Goal: Transaction & Acquisition: Subscribe to service/newsletter

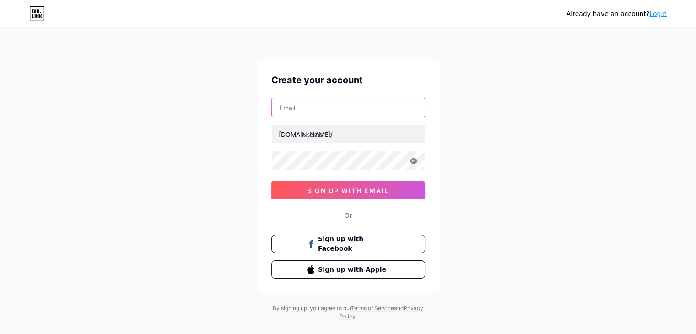
click at [304, 108] on input "text" at bounding box center [348, 107] width 153 height 18
paste input "[EMAIL_ADDRESS][DOMAIN_NAME]"
type input "[EMAIL_ADDRESS][DOMAIN_NAME]"
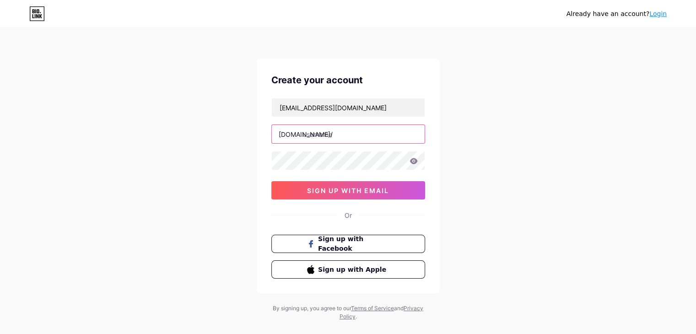
click at [336, 134] on input "text" at bounding box center [348, 134] width 153 height 18
paste input "mexytechcom"
type input "mexytechcom"
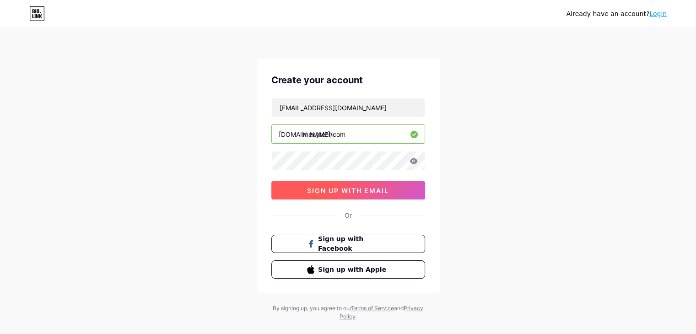
click at [352, 194] on button "sign up with email" at bounding box center [348, 190] width 154 height 18
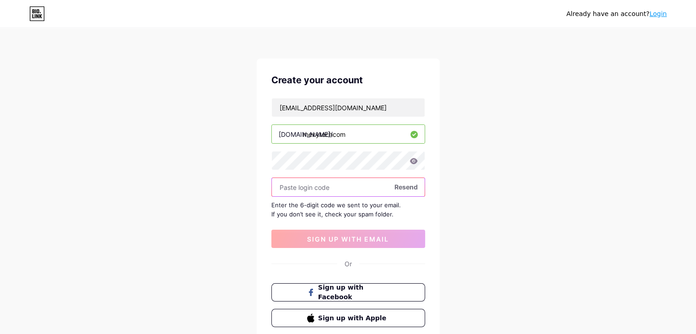
paste input "900525"
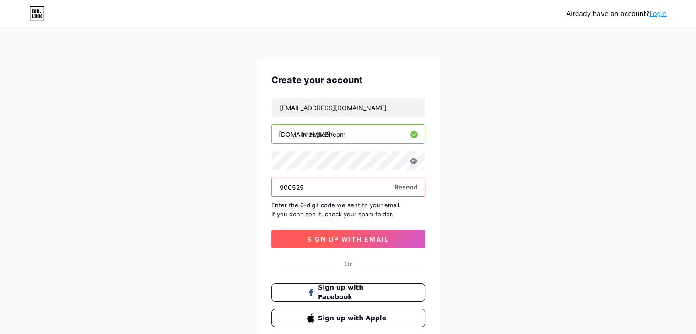
type input "900525"
click at [341, 239] on span "sign up with email" at bounding box center [348, 239] width 82 height 8
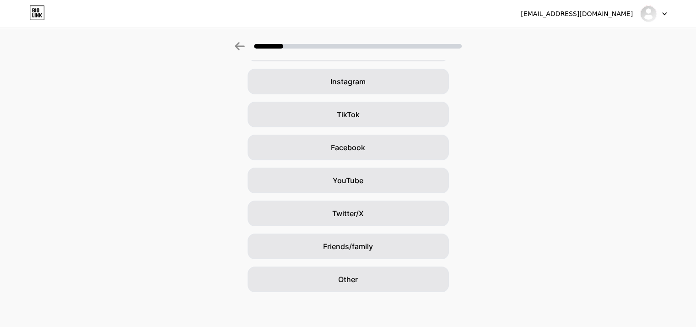
scroll to position [68, 0]
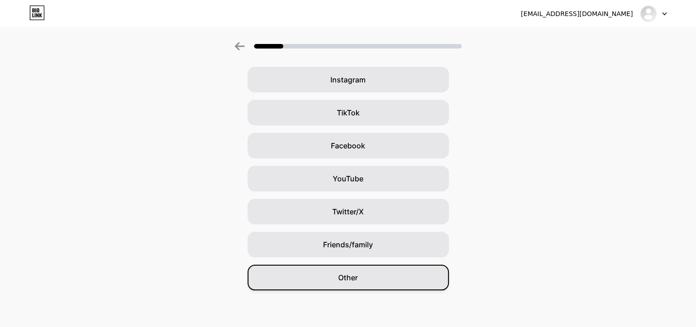
click at [352, 281] on span "Other" at bounding box center [348, 277] width 20 height 11
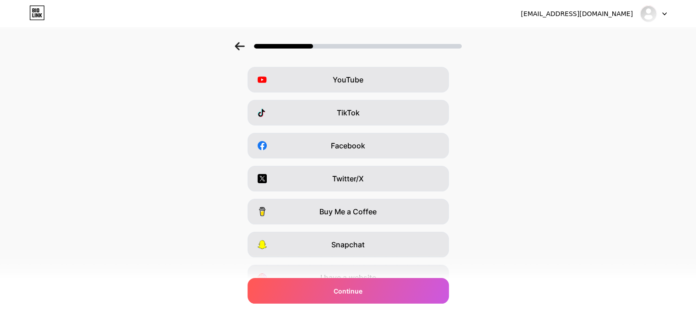
scroll to position [0, 0]
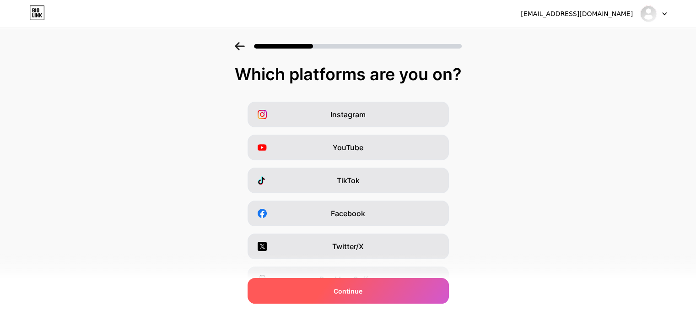
click at [357, 290] on span "Continue" at bounding box center [348, 291] width 29 height 10
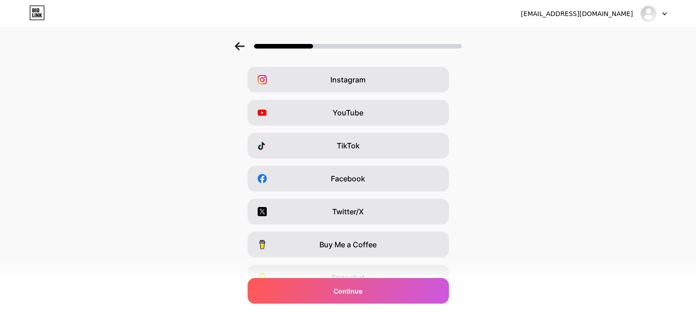
scroll to position [92, 0]
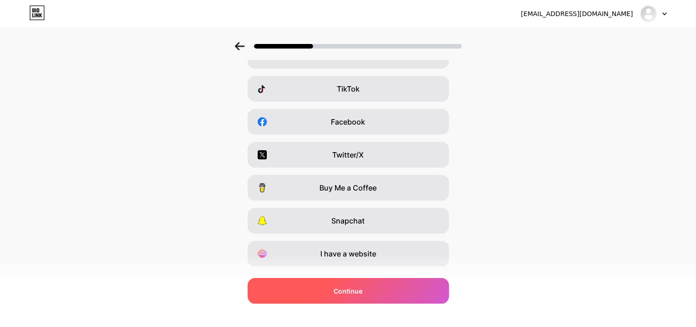
drag, startPoint x: 377, startPoint y: 253, endPoint x: 365, endPoint y: 284, distance: 33.7
click at [376, 253] on span "I have a website" at bounding box center [348, 253] width 56 height 11
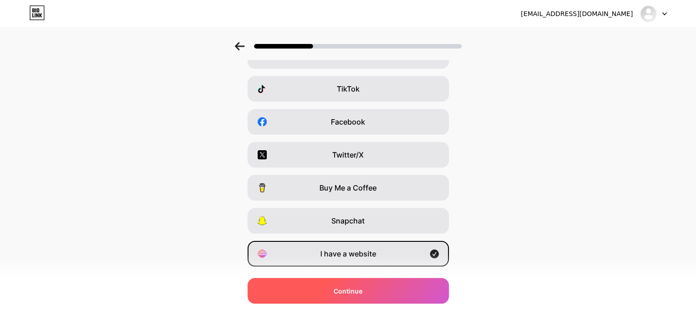
click at [357, 292] on span "Continue" at bounding box center [348, 291] width 29 height 10
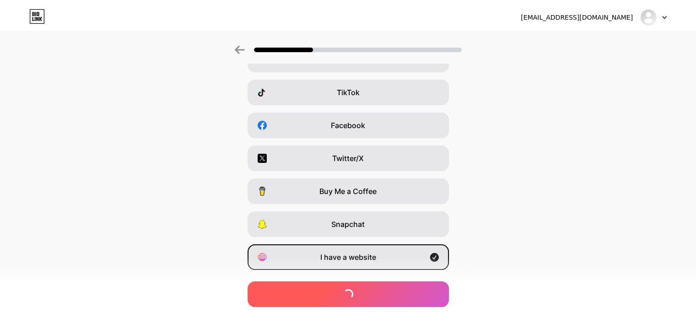
scroll to position [0, 0]
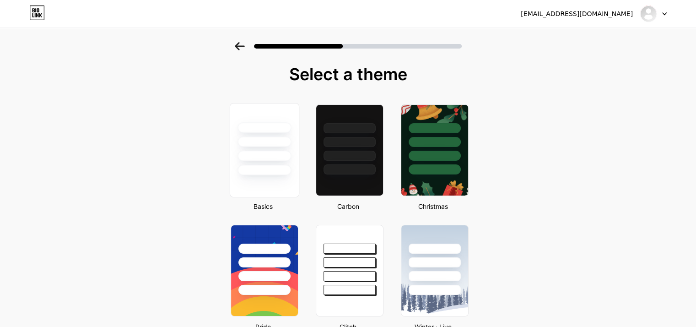
click at [269, 142] on div at bounding box center [265, 141] width 54 height 11
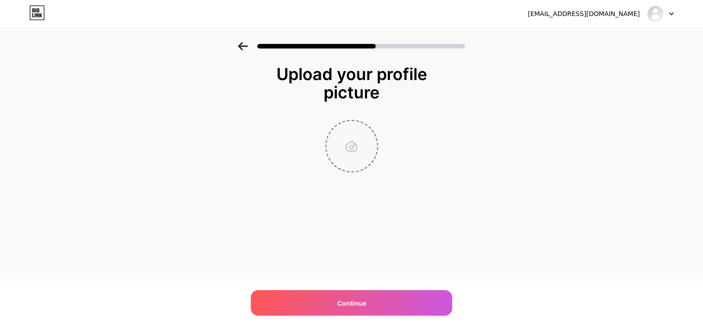
click at [355, 147] on input "file" at bounding box center [351, 146] width 51 height 51
type input "C:\fakepath\400.jpg"
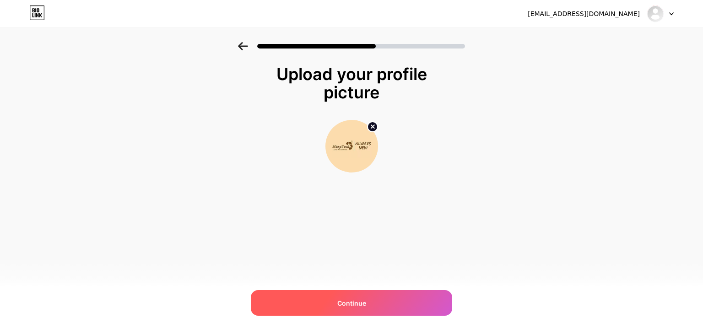
click at [355, 310] on div "Continue" at bounding box center [351, 303] width 201 height 26
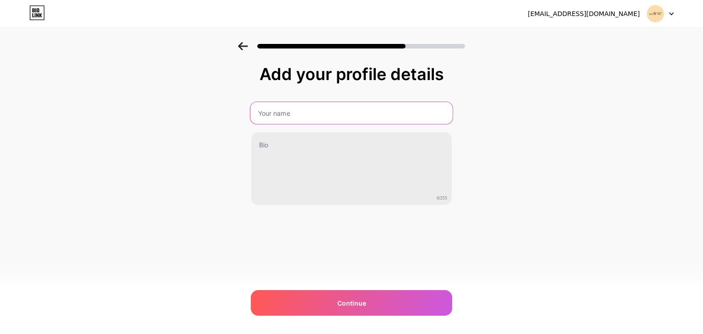
click at [309, 112] on input "text" at bounding box center [351, 113] width 202 height 22
paste input "MexyTechcom"
type input "MexyTechcom"
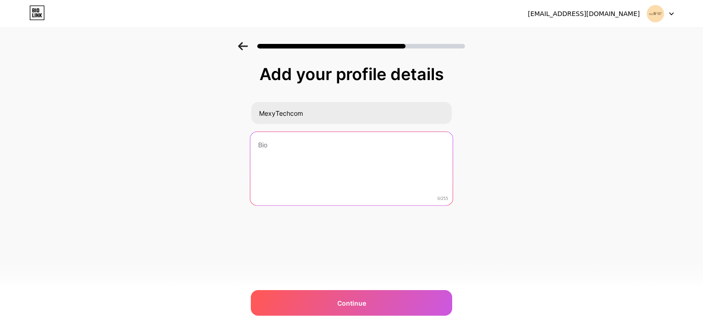
click at [295, 158] on textarea at bounding box center [351, 169] width 202 height 75
paste textarea "Founded in [DATE], Foshan MexyTech Co., Ltd. specializes in WPC materials, offe…"
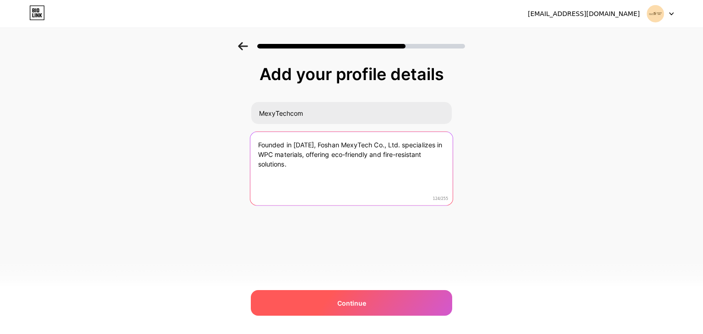
type textarea "Founded in [DATE], Foshan MexyTech Co., Ltd. specializes in WPC materials, offe…"
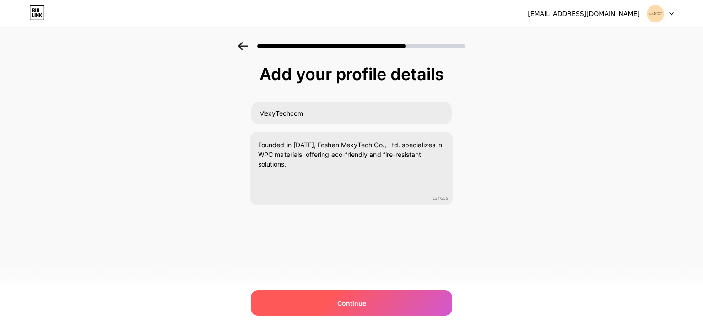
click at [350, 306] on span "Continue" at bounding box center [351, 303] width 29 height 10
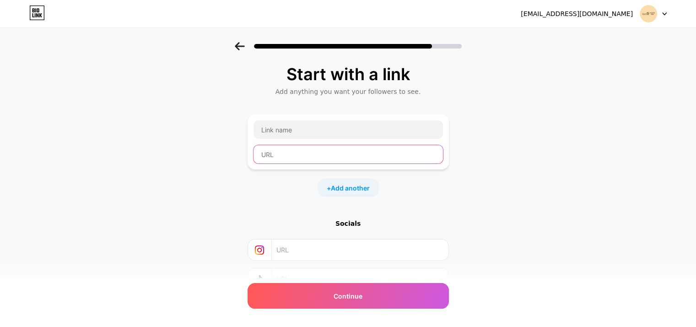
click at [300, 154] on input "text" at bounding box center [348, 154] width 189 height 18
paste input "[URL][DOMAIN_NAME]"
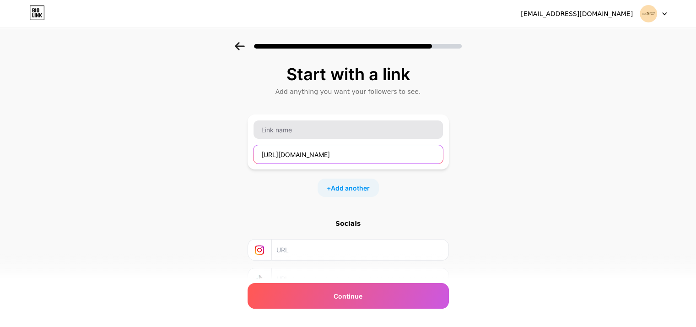
type input "[URL][DOMAIN_NAME]"
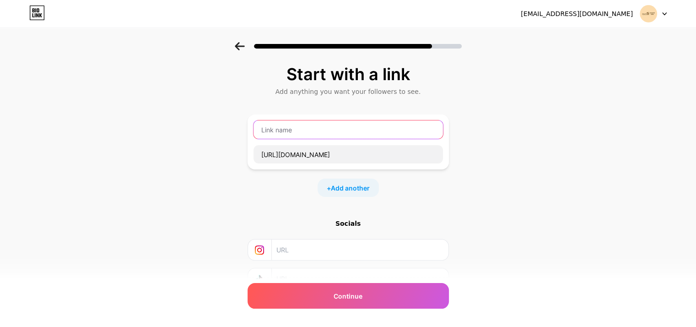
click at [297, 132] on input "text" at bounding box center [348, 129] width 189 height 18
paste input "WPC Fence"
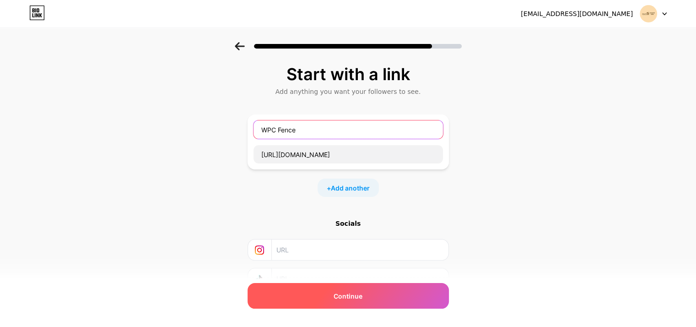
type input "WPC Fence"
click at [371, 298] on div "Continue" at bounding box center [348, 296] width 201 height 26
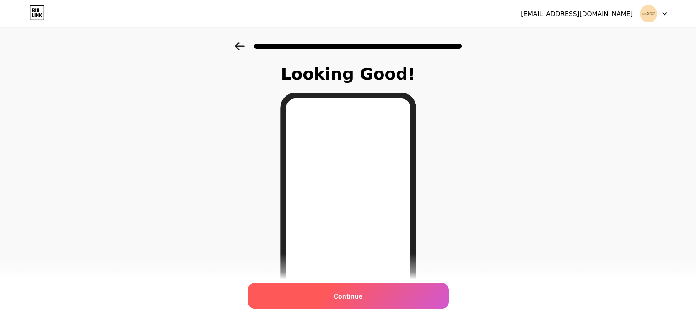
click at [362, 297] on span "Continue" at bounding box center [348, 296] width 29 height 10
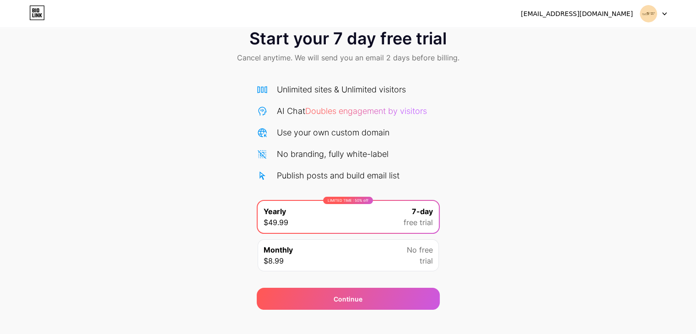
scroll to position [34, 0]
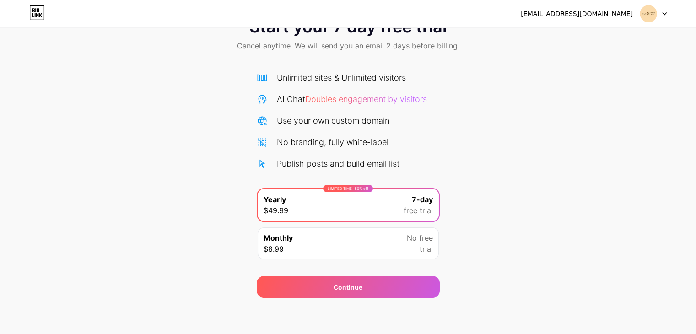
click at [420, 212] on span "free trial" at bounding box center [418, 210] width 29 height 11
click at [403, 212] on div "LIMITED TIME : 50% off Yearly $49.99 7-day free trial" at bounding box center [348, 205] width 181 height 32
click at [362, 207] on div "LIMITED TIME : 50% off Yearly $49.99 7-day free trial" at bounding box center [348, 205] width 181 height 32
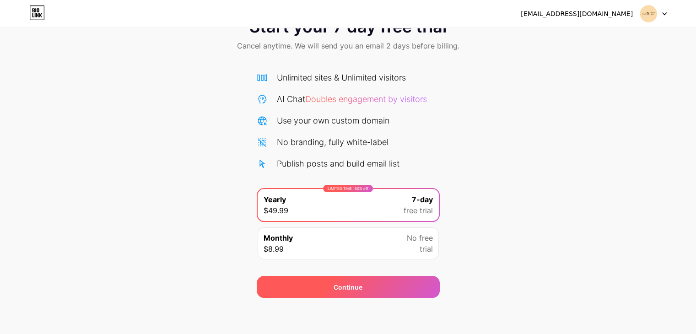
click at [346, 287] on div "Continue" at bounding box center [348, 287] width 29 height 10
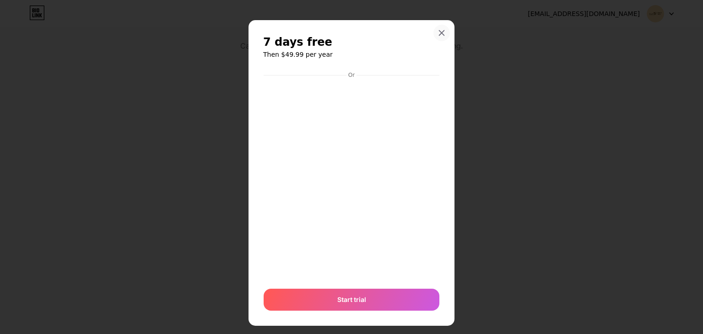
click at [438, 36] on icon at bounding box center [441, 32] width 7 height 7
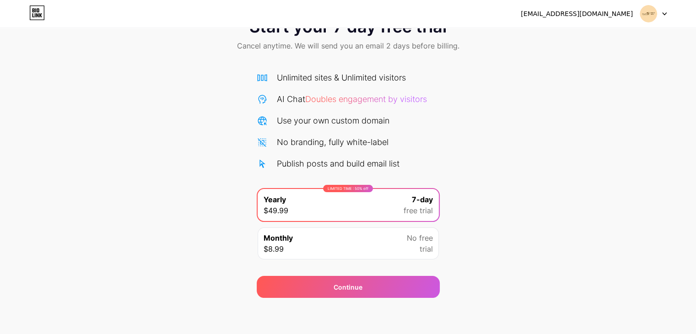
click at [663, 8] on div at bounding box center [653, 13] width 27 height 16
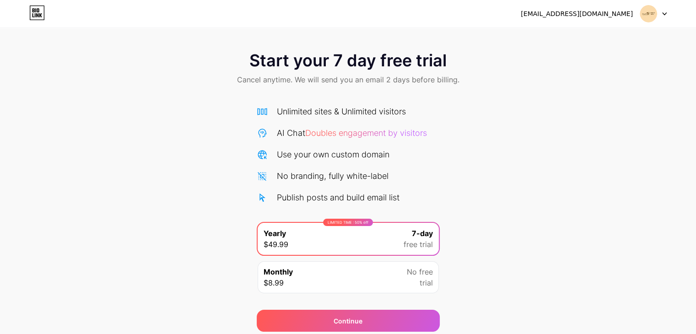
click at [661, 15] on div at bounding box center [653, 13] width 27 height 16
click at [647, 13] on img at bounding box center [648, 13] width 17 height 17
click at [664, 12] on icon at bounding box center [664, 13] width 5 height 3
